Goal: Entertainment & Leisure: Browse casually

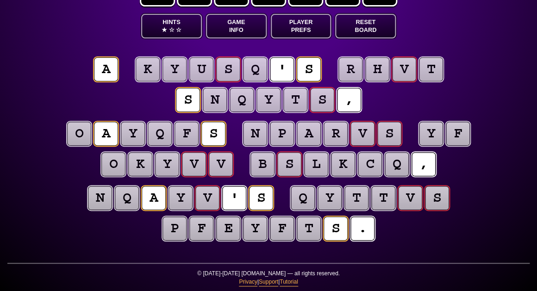
scroll to position [44, 0]
click at [150, 65] on puzzle-tile "k" at bounding box center [148, 69] width 24 height 24
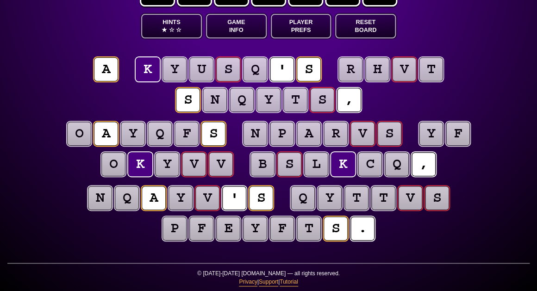
click at [316, 171] on puzzle-tile "l" at bounding box center [316, 164] width 24 height 24
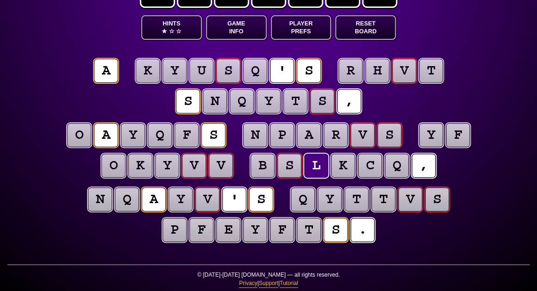
click at [37, 127] on puzzle-line "o a y q f s n p a r v s y f o k y v v b s l k c q ," at bounding box center [268, 151] width 474 height 61
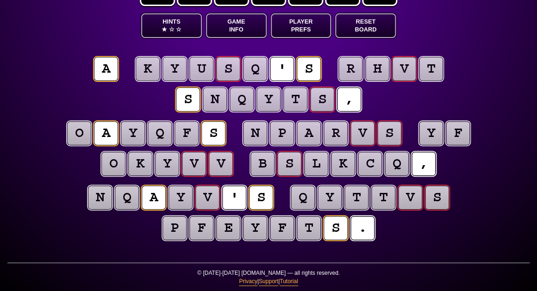
scroll to position [44, 0]
click at [254, 224] on puzzle-tile "y" at bounding box center [255, 228] width 24 height 24
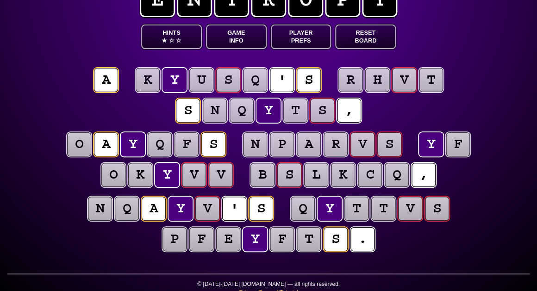
scroll to position [32, 0]
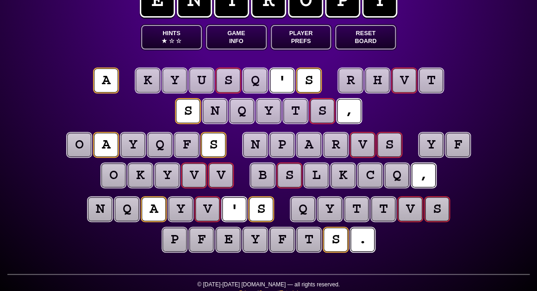
click at [154, 149] on puzzle-tile "q" at bounding box center [160, 145] width 24 height 24
click at [130, 147] on puzzle-tile "y" at bounding box center [133, 145] width 24 height 24
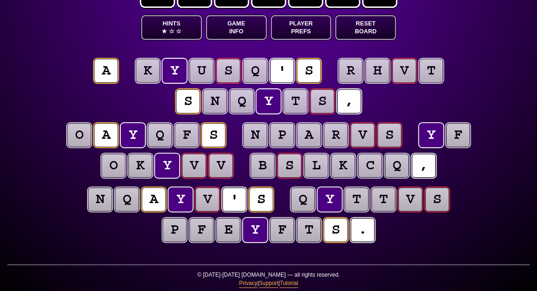
scroll to position [42, 0]
click at [195, 164] on puzzle-tile "v" at bounding box center [194, 166] width 24 height 24
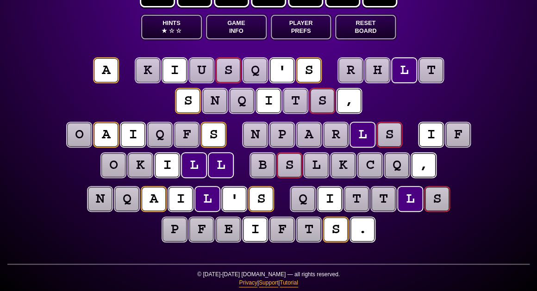
scroll to position [43, 0]
type input "**********"
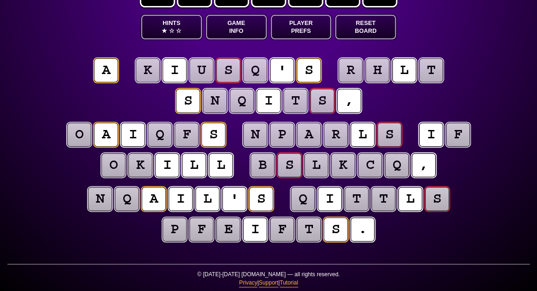
click at [455, 134] on puzzle-tile "f" at bounding box center [458, 135] width 24 height 24
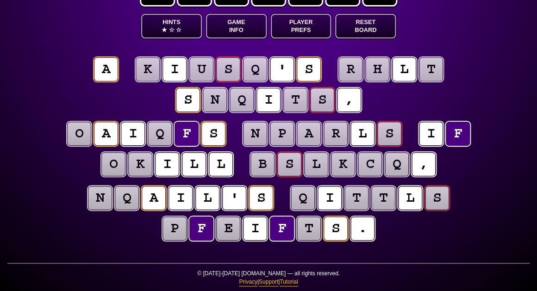
scroll to position [44, 0]
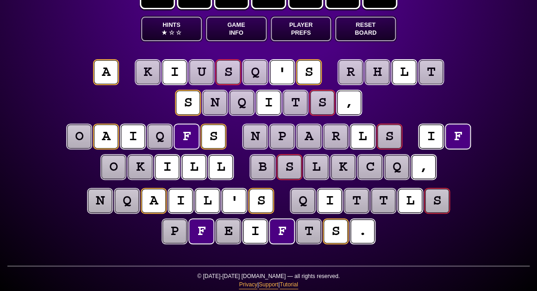
click at [465, 174] on puzzle-line "o a i q f s n p a r l s i f o k i l l b s l k c q ," at bounding box center [268, 152] width 474 height 61
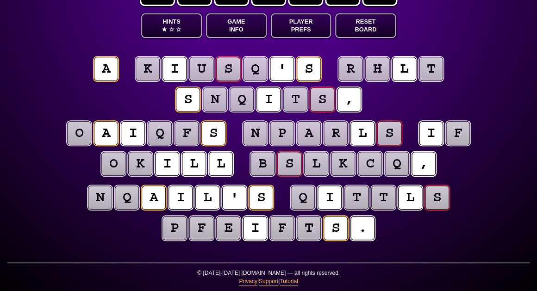
scroll to position [44, 0]
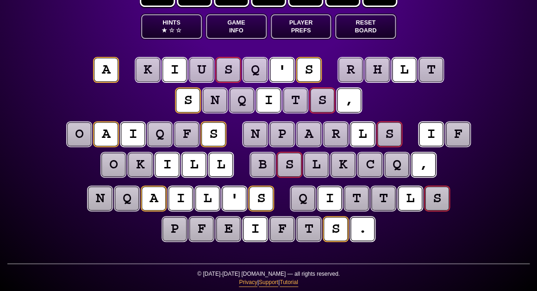
click at [451, 138] on puzzle-tile "f" at bounding box center [458, 134] width 24 height 24
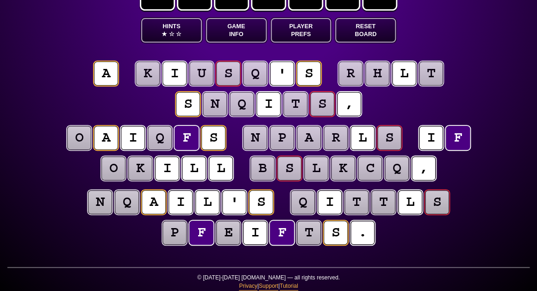
scroll to position [40, 0]
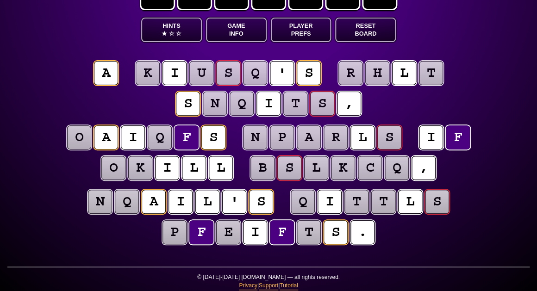
click at [356, 197] on puzzle-tile "t" at bounding box center [356, 202] width 24 height 24
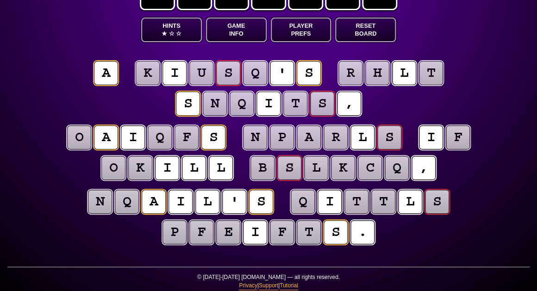
click at [356, 197] on puzzle-tile "t" at bounding box center [356, 202] width 24 height 24
click at [66, 223] on puzzle-line "n q a i l ' s q i t t l s p f e i f t s ." at bounding box center [268, 217] width 474 height 61
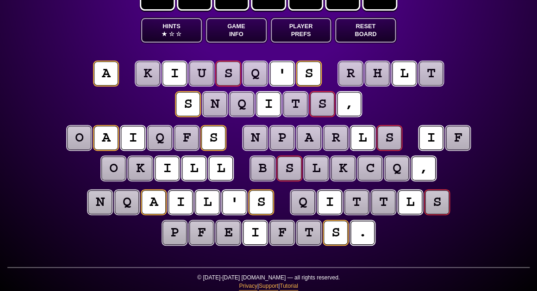
click at [113, 180] on puzzle-tile "o" at bounding box center [113, 168] width 24 height 24
click at [144, 169] on puzzle-tile "k" at bounding box center [140, 168] width 24 height 24
click at [224, 73] on puzzle-tile "s" at bounding box center [228, 74] width 24 height 24
click at [255, 76] on puzzle-tile "q" at bounding box center [255, 74] width 24 height 24
